Goal: Transaction & Acquisition: Book appointment/travel/reservation

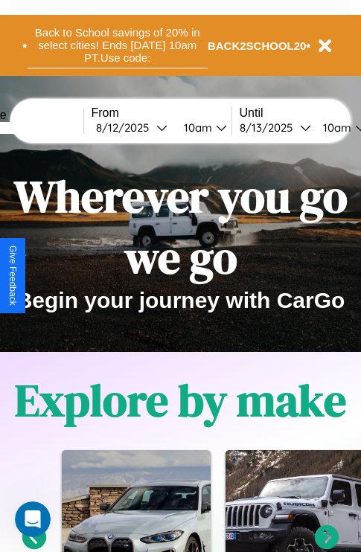
click at [117, 45] on button "Back to School savings of 20% in select cities! Ends [DATE] 10am PT. Use code:" at bounding box center [118, 45] width 180 height 46
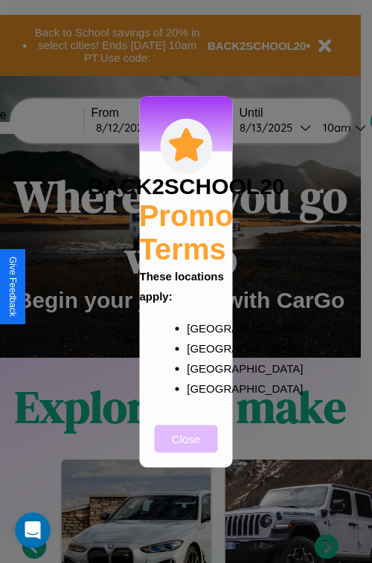
click at [186, 448] on button "Close" at bounding box center [186, 439] width 63 height 28
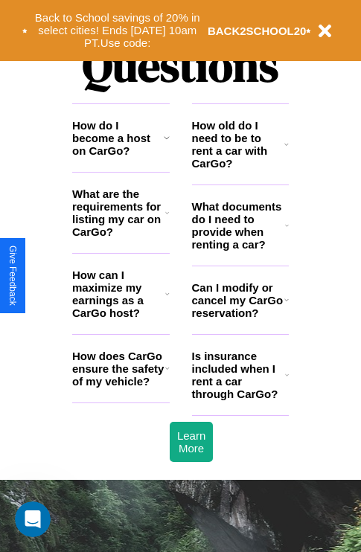
scroll to position [1802, 0]
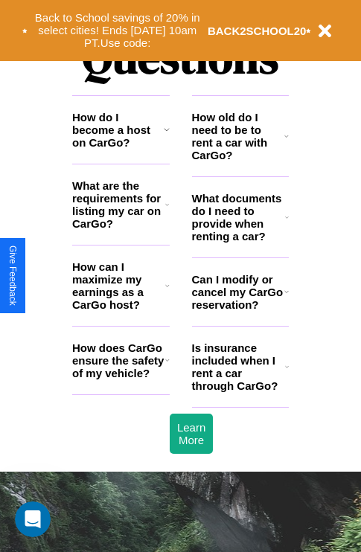
click at [167, 366] on icon at bounding box center [167, 360] width 4 height 12
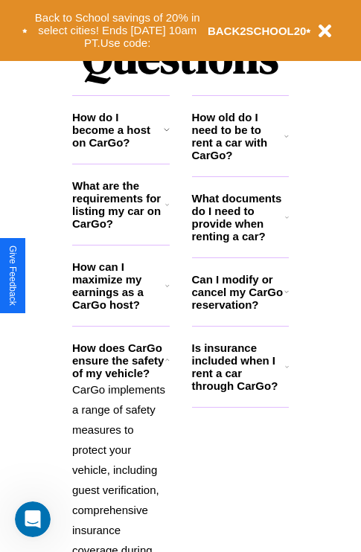
click at [286, 297] on icon at bounding box center [286, 292] width 4 height 12
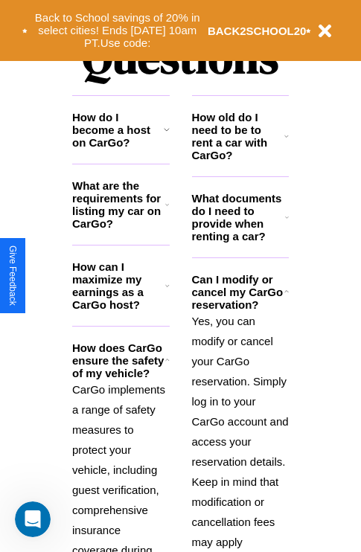
click at [120, 228] on h3 "What are the requirements for listing my car on CarGo?" at bounding box center [118, 204] width 93 height 51
click at [239, 160] on h3 "How old do I need to be to rent a car with CarGo?" at bounding box center [238, 136] width 93 height 51
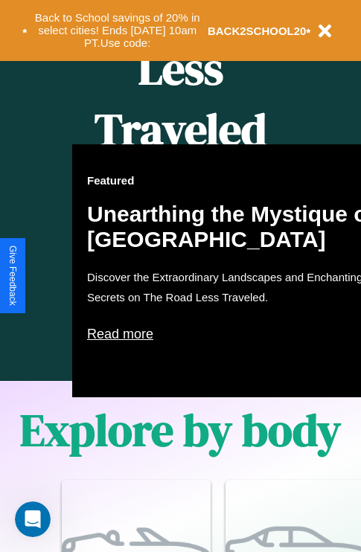
scroll to position [608, 0]
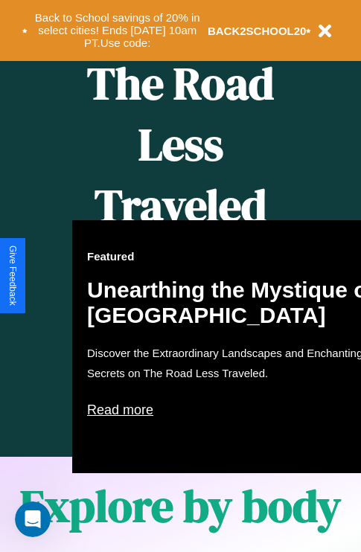
click at [180, 276] on div "Featured Unearthing the Mystique of [GEOGRAPHIC_DATA] Discover the Extraordinar…" at bounding box center [235, 346] width 327 height 253
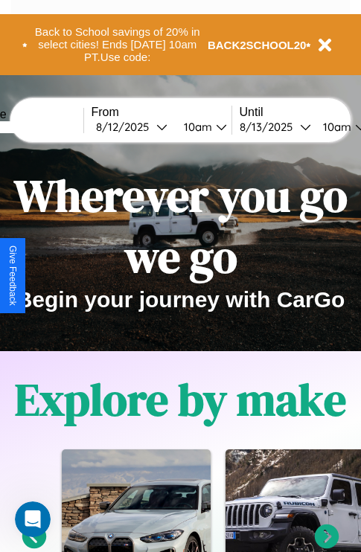
scroll to position [0, 0]
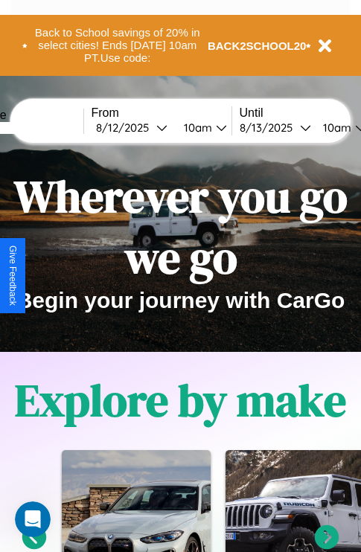
click at [50, 127] on input "text" at bounding box center [28, 128] width 112 height 12
type input "******"
click at [149, 127] on div "[DATE]" at bounding box center [126, 127] width 60 height 14
select select "*"
select select "****"
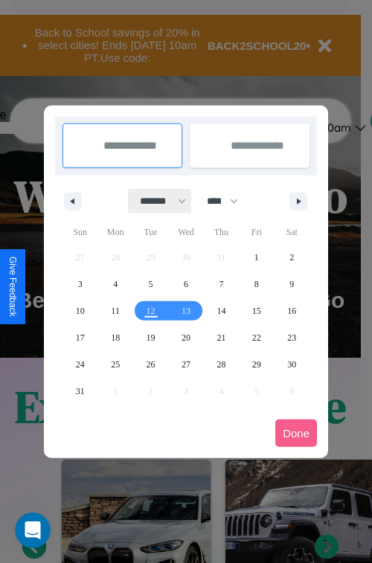
click at [156, 201] on select "******* ******** ***** ***** *** **** **** ****** ********* ******* ******** **…" at bounding box center [160, 201] width 63 height 25
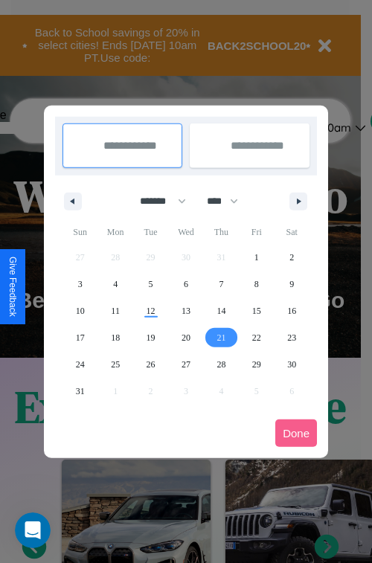
click at [221, 337] on span "21" at bounding box center [220, 337] width 9 height 27
type input "**********"
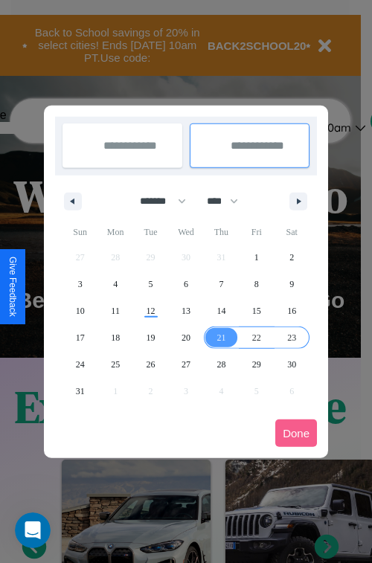
click at [291, 337] on span "23" at bounding box center [291, 337] width 9 height 27
type input "**********"
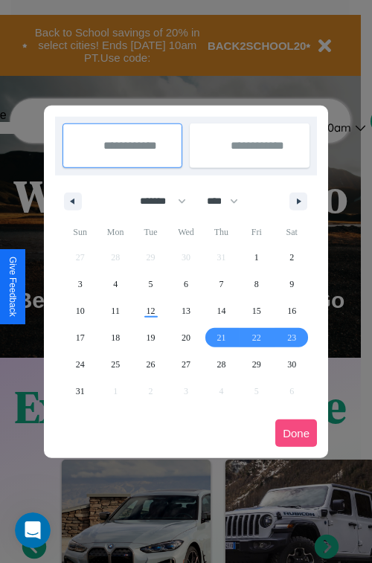
click at [296, 433] on button "Done" at bounding box center [296, 433] width 42 height 28
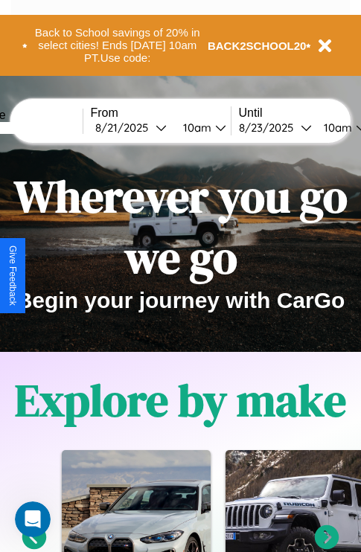
click at [213, 127] on div "10am" at bounding box center [194, 127] width 39 height 14
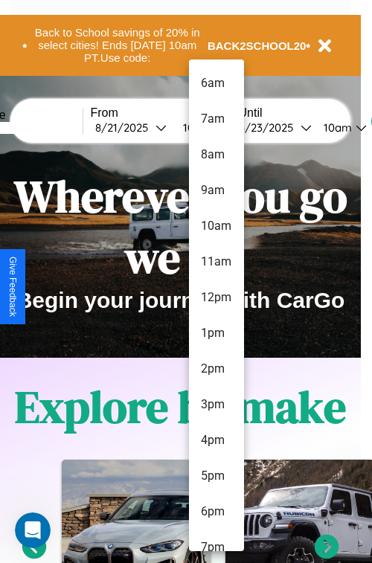
click at [216, 297] on li "12pm" at bounding box center [216, 298] width 55 height 36
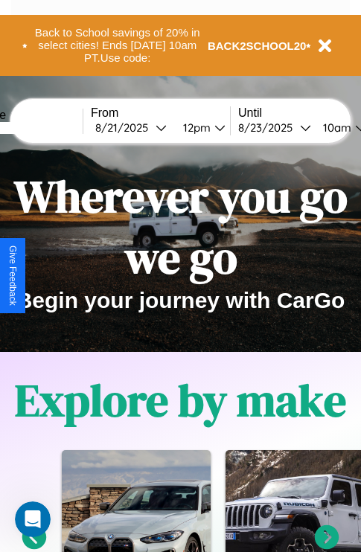
click at [353, 127] on div "10am" at bounding box center [334, 127] width 39 height 14
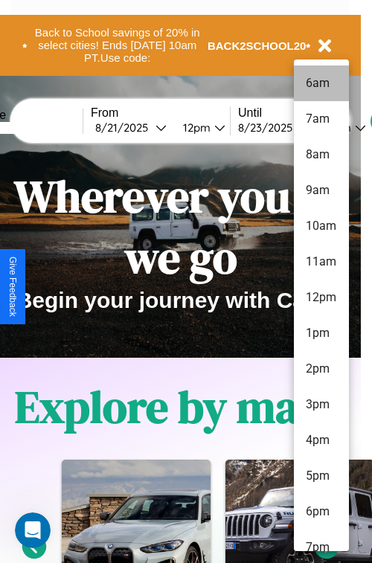
click at [320, 83] on li "6am" at bounding box center [321, 83] width 55 height 36
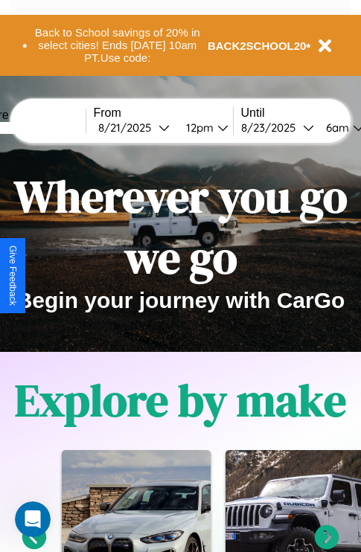
scroll to position [0, 54]
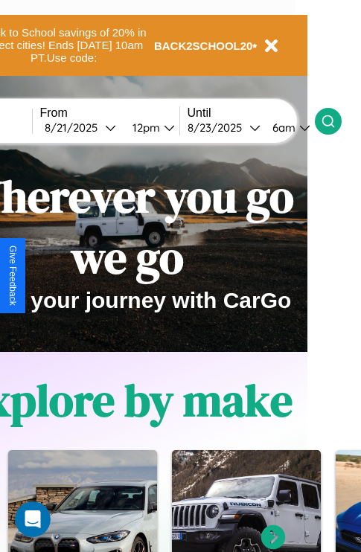
click at [335, 120] on icon at bounding box center [327, 121] width 15 height 15
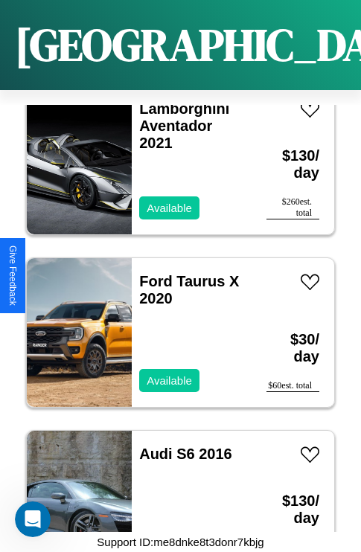
scroll to position [2126, 0]
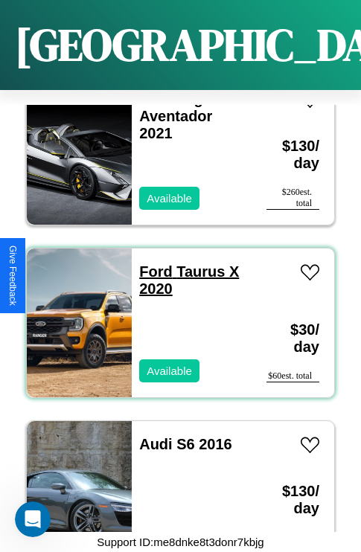
click at [151, 263] on link "Ford Taurus X 2020" at bounding box center [189, 279] width 100 height 33
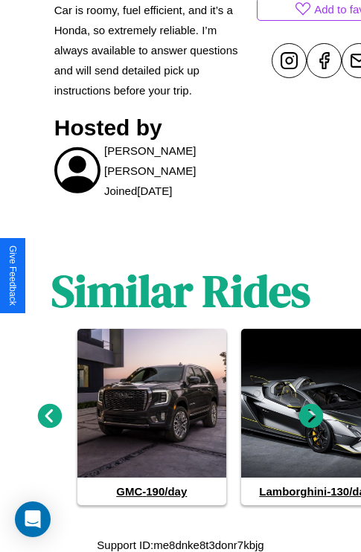
scroll to position [724, 0]
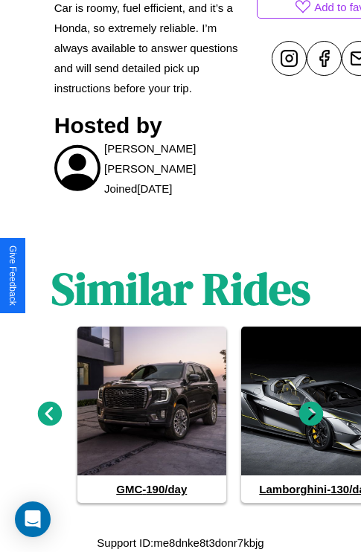
click at [49, 413] on icon at bounding box center [50, 414] width 25 height 25
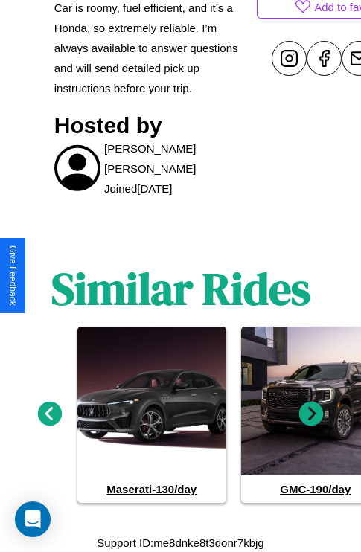
click at [49, 413] on icon at bounding box center [50, 414] width 25 height 25
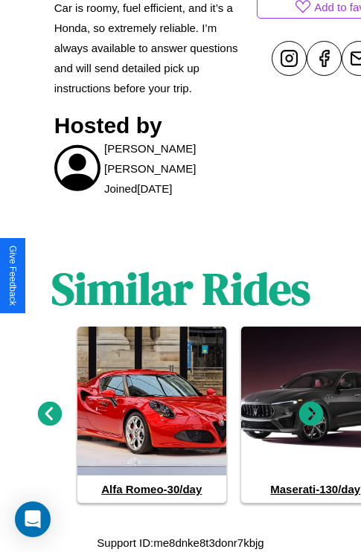
click at [311, 413] on icon at bounding box center [311, 414] width 25 height 25
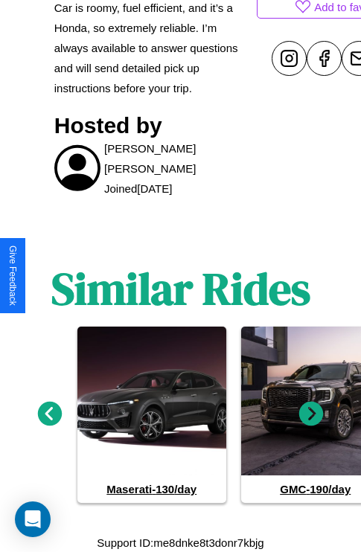
click at [49, 413] on icon at bounding box center [50, 414] width 25 height 25
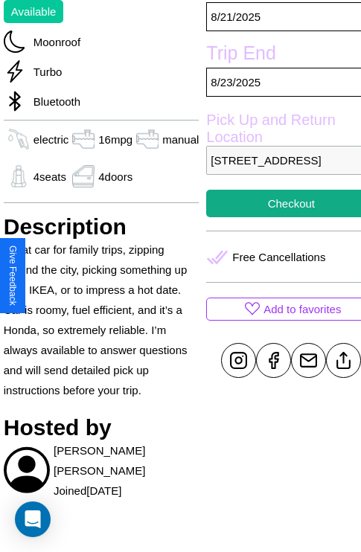
scroll to position [370, 59]
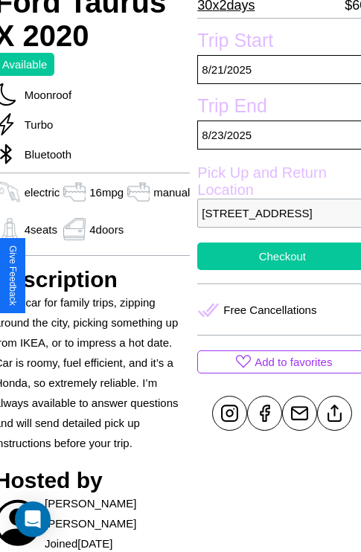
click at [276, 270] on button "Checkout" at bounding box center [282, 256] width 170 height 28
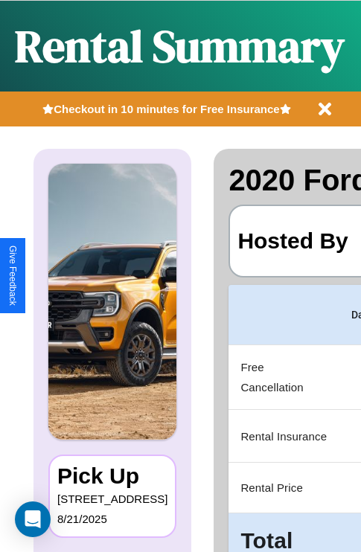
scroll to position [0, 281]
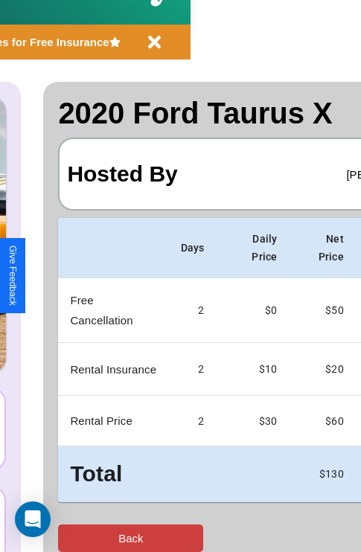
click at [72, 538] on button "Back" at bounding box center [130, 538] width 145 height 28
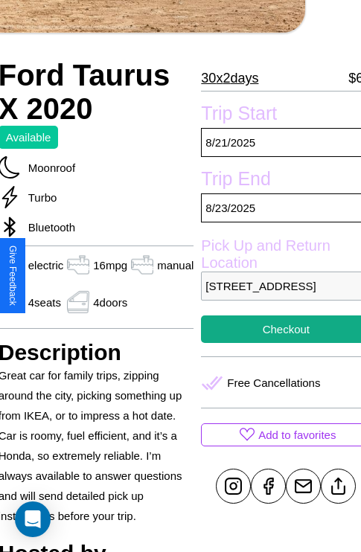
scroll to position [317, 59]
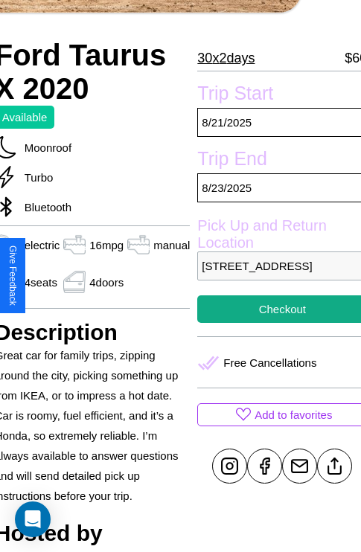
click at [276, 275] on p "5056 Front Street Dublin 69619 Ireland" at bounding box center [282, 265] width 170 height 29
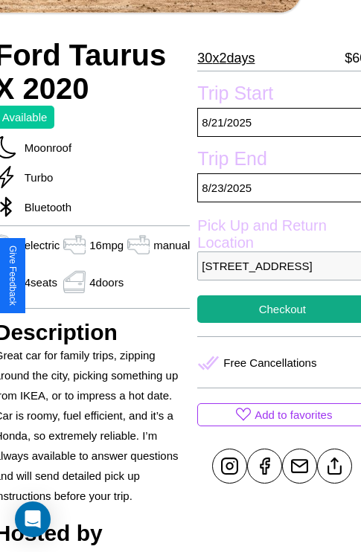
click at [276, 275] on p "5056 Front Street Dublin 69619 Ireland" at bounding box center [282, 265] width 170 height 29
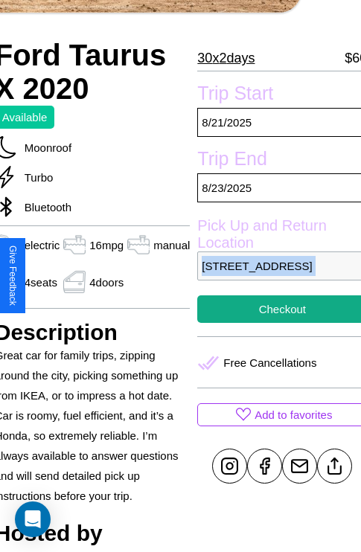
click at [276, 275] on p "5056 Front Street Dublin 69619 Ireland" at bounding box center [282, 265] width 170 height 29
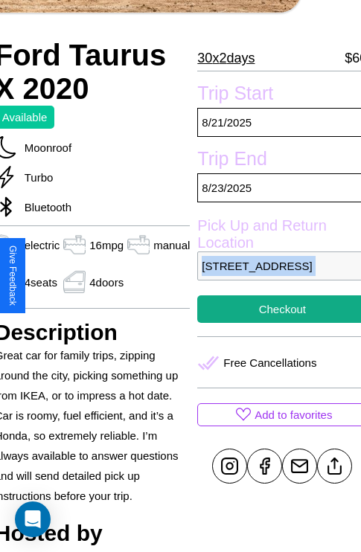
click at [276, 275] on p "5056 Front Street Dublin 69619 Ireland" at bounding box center [282, 265] width 170 height 29
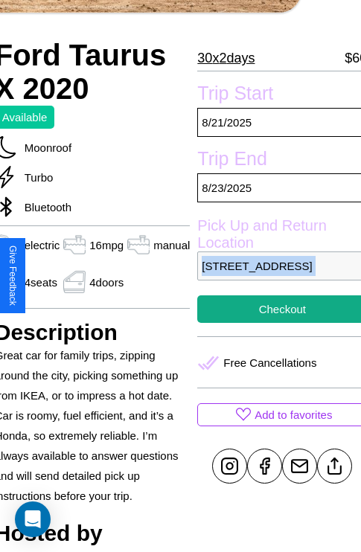
click at [276, 275] on p "5056 Front Street Dublin 69619 Ireland" at bounding box center [282, 265] width 170 height 29
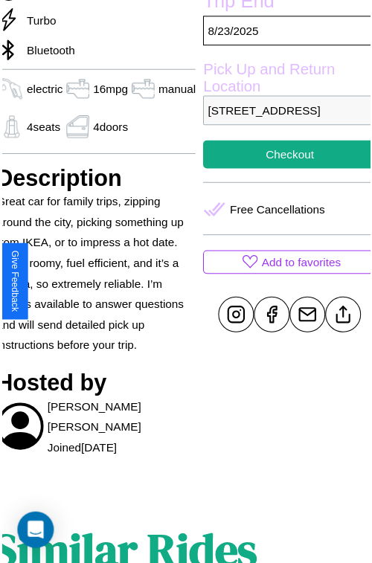
scroll to position [475, 59]
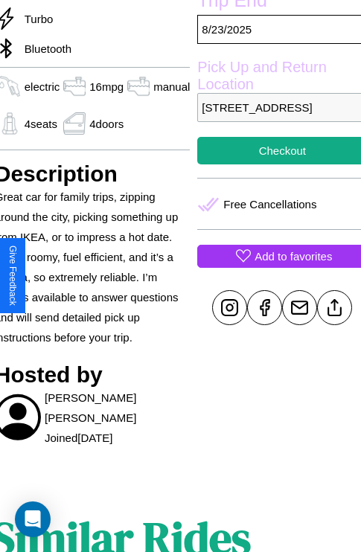
click at [276, 266] on p "Add to favorites" at bounding box center [292, 256] width 77 height 20
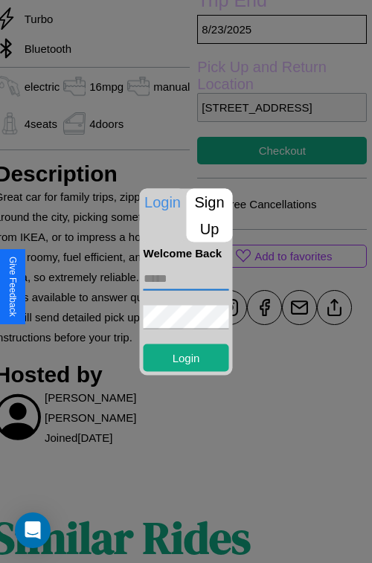
click at [186, 278] on input "text" at bounding box center [187, 278] width 86 height 24
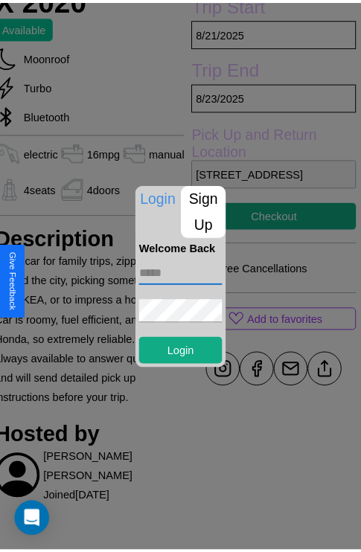
scroll to position [364, 59]
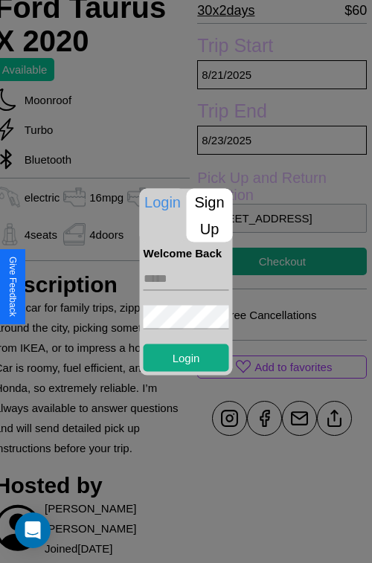
click at [276, 281] on div at bounding box center [186, 281] width 372 height 563
